Goal: Transaction & Acquisition: Purchase product/service

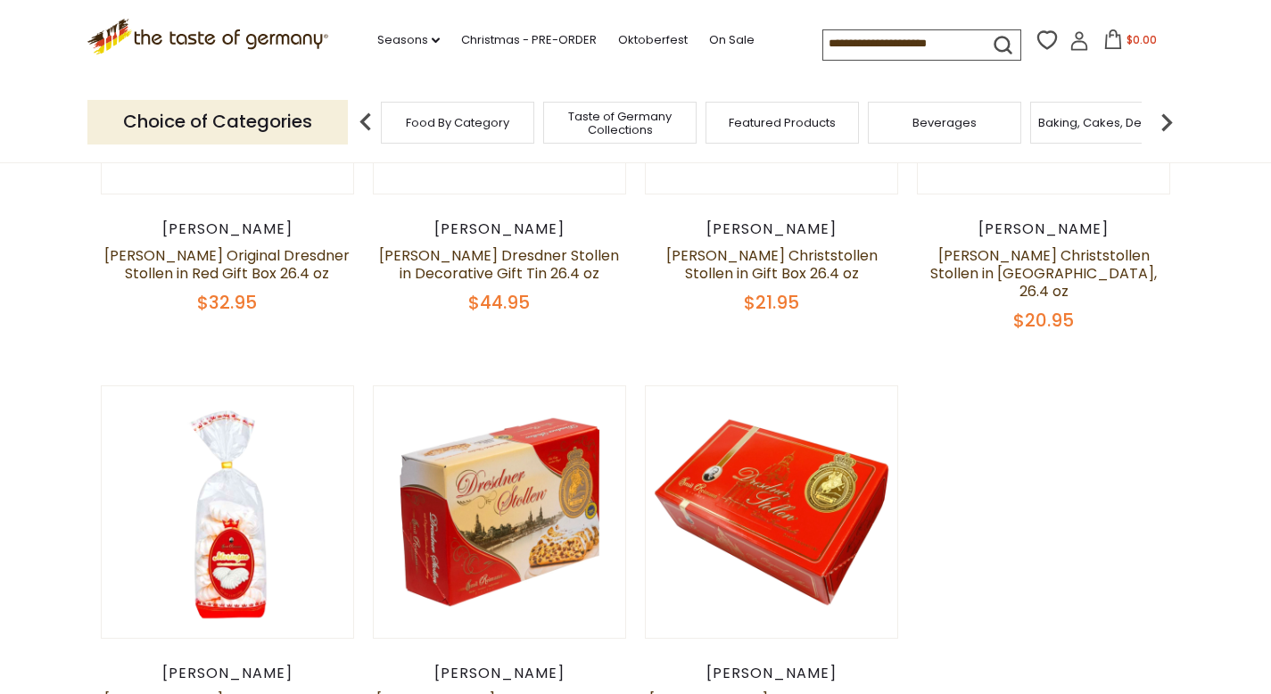
scroll to position [397, 0]
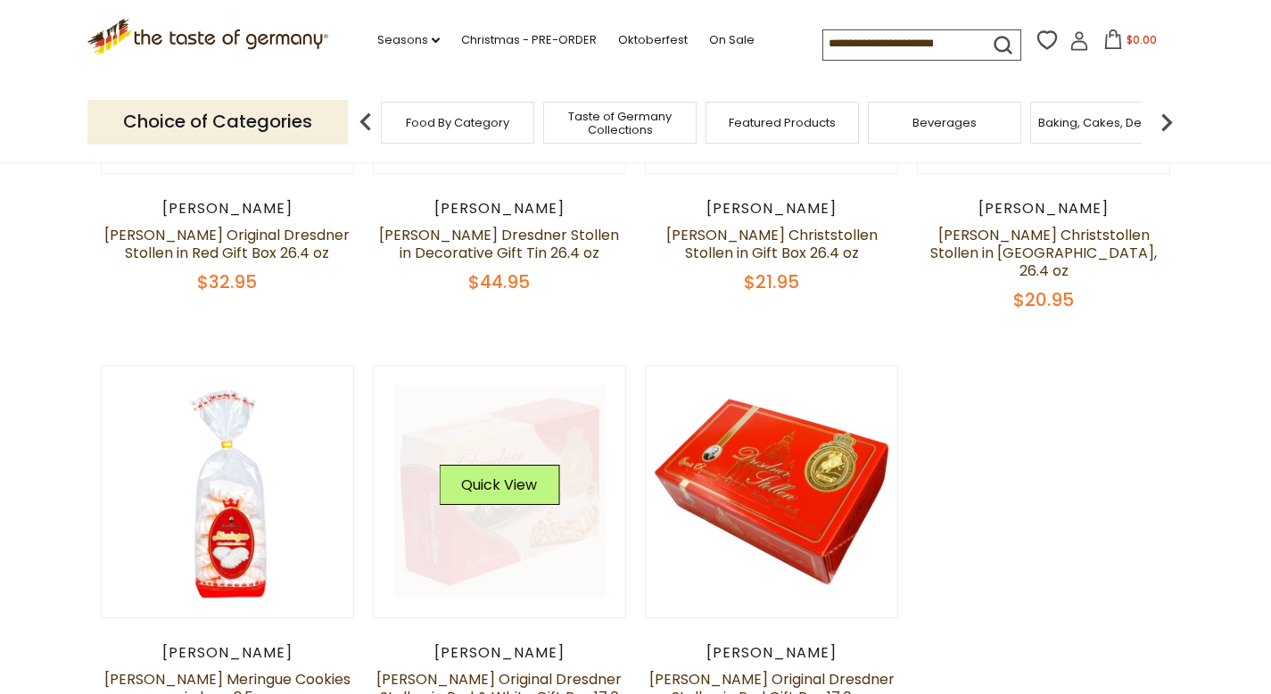
click at [495, 402] on div "Quick View" at bounding box center [499, 491] width 212 height 212
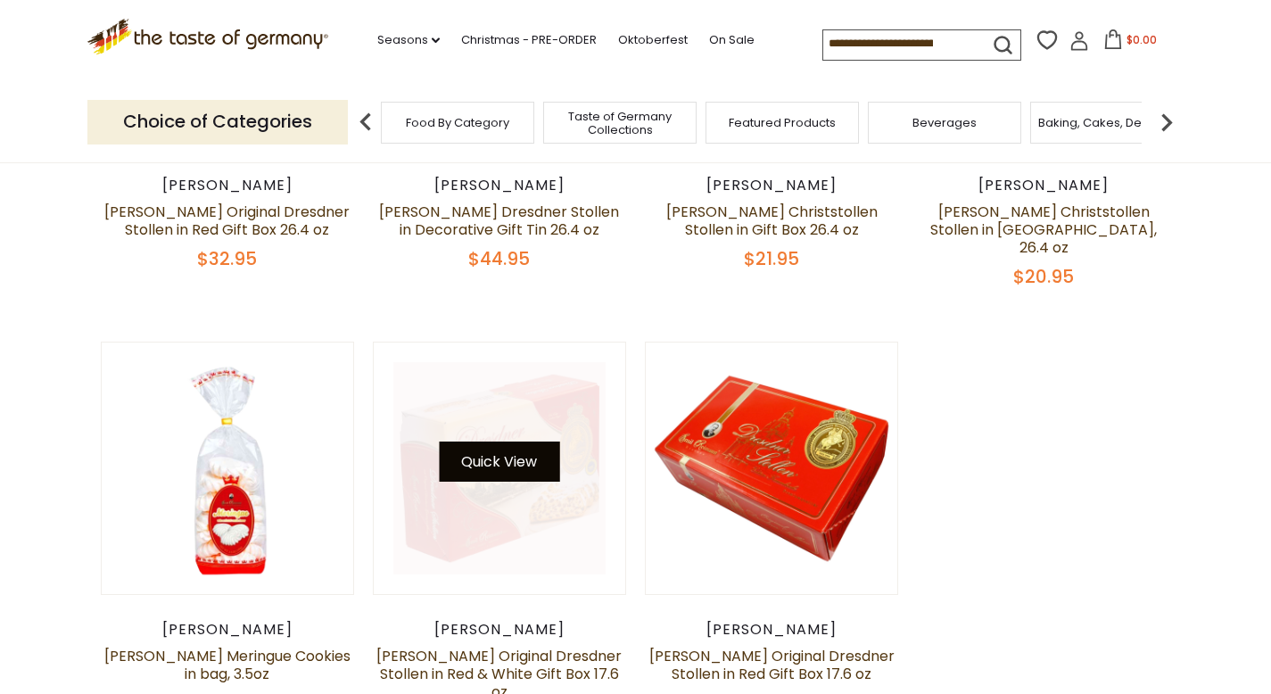
scroll to position [522, 0]
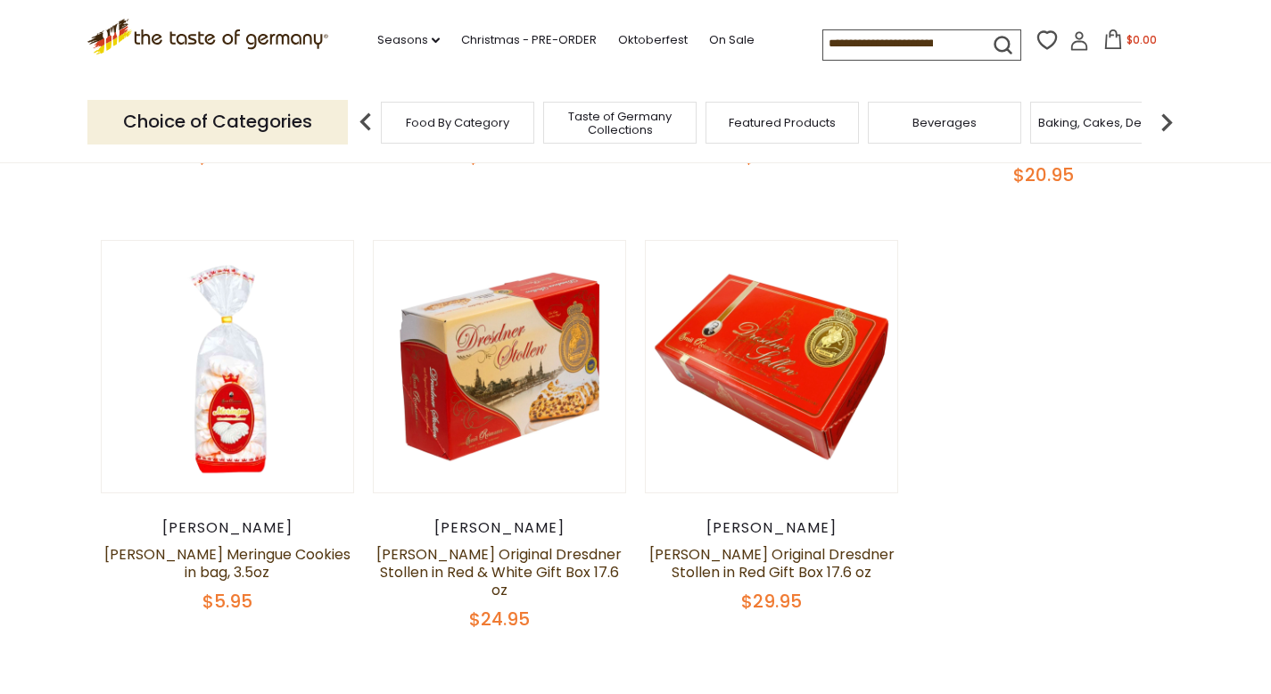
click at [513, 519] on div "[PERSON_NAME]" at bounding box center [500, 528] width 254 height 18
drag, startPoint x: 510, startPoint y: 542, endPoint x: 526, endPoint y: 550, distance: 17.6
click at [510, 544] on link "[PERSON_NAME] Original Dresdner Stollen in Red & White Gift Box 17.6 oz" at bounding box center [498, 572] width 245 height 56
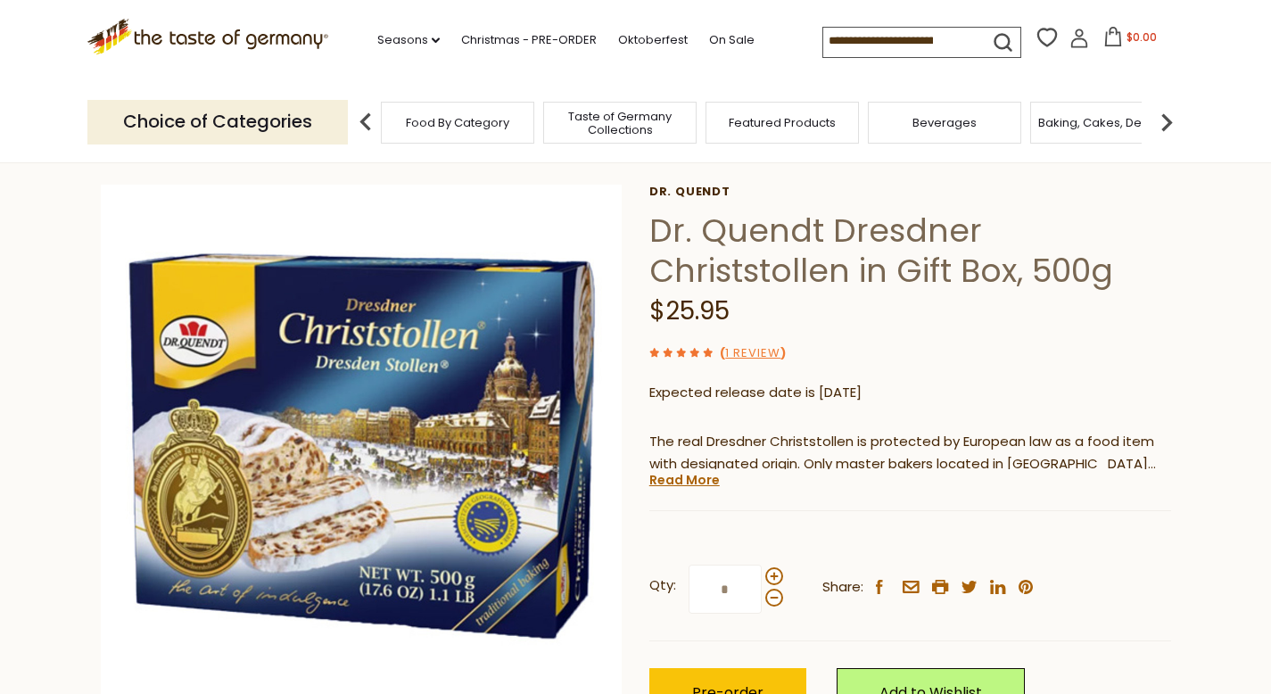
scroll to position [87, 0]
